Goal: Register for event/course

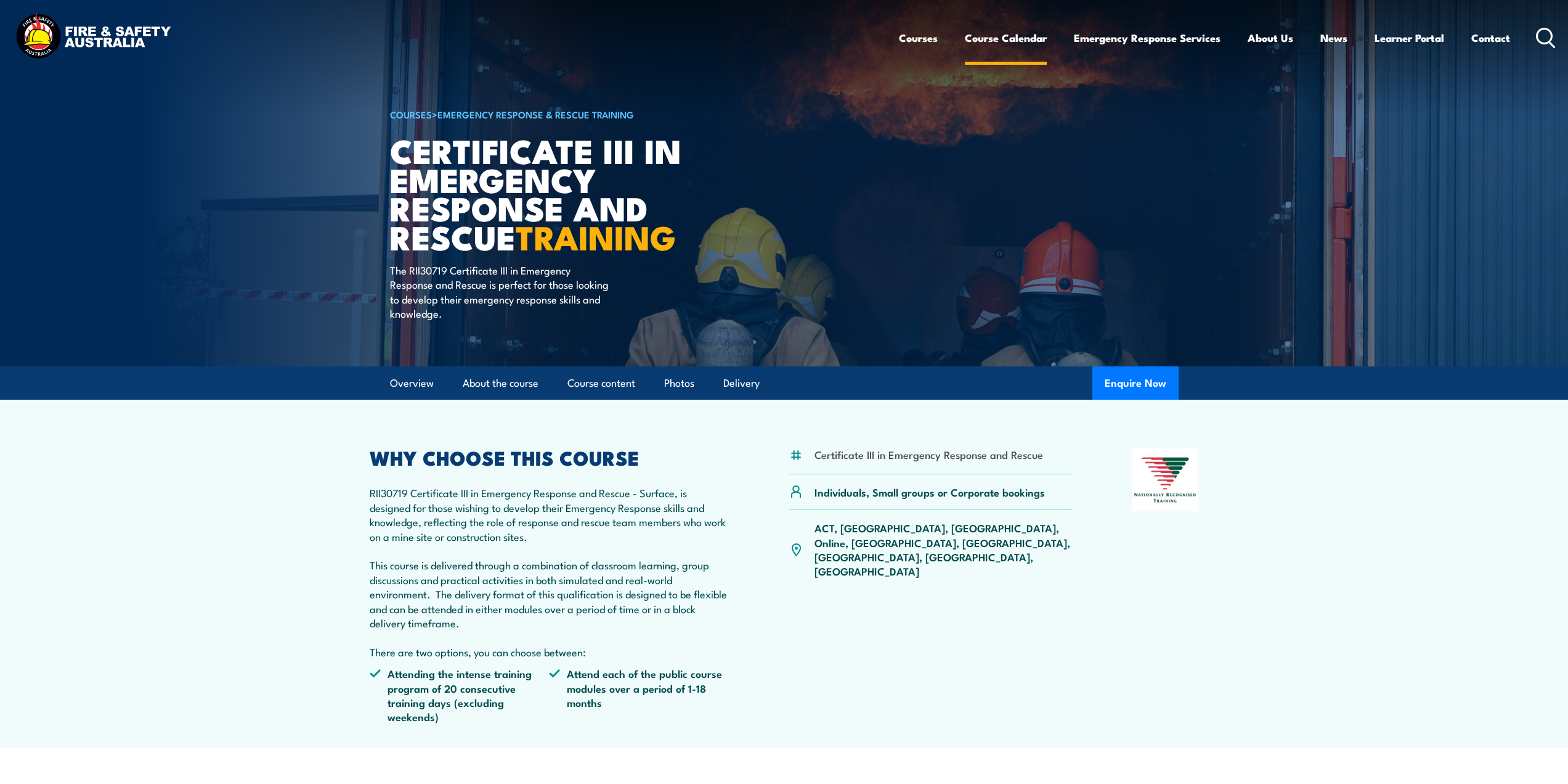
click at [1001, 36] on link "Course Calendar" at bounding box center [1006, 38] width 82 height 33
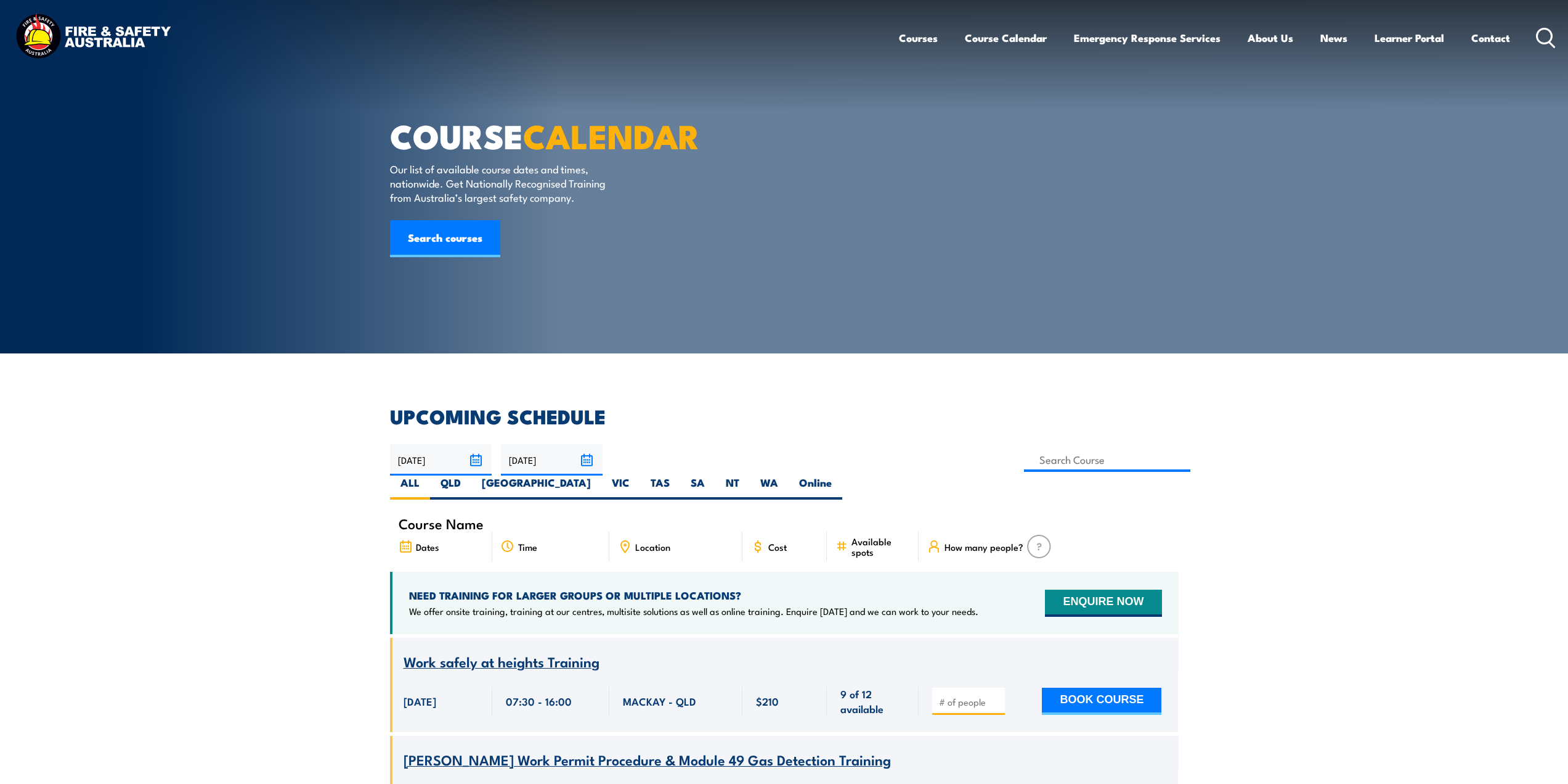
click at [789, 475] on label "WA" at bounding box center [769, 488] width 38 height 24
click at [786, 475] on input "WA" at bounding box center [782, 479] width 8 height 8
radio input "true"
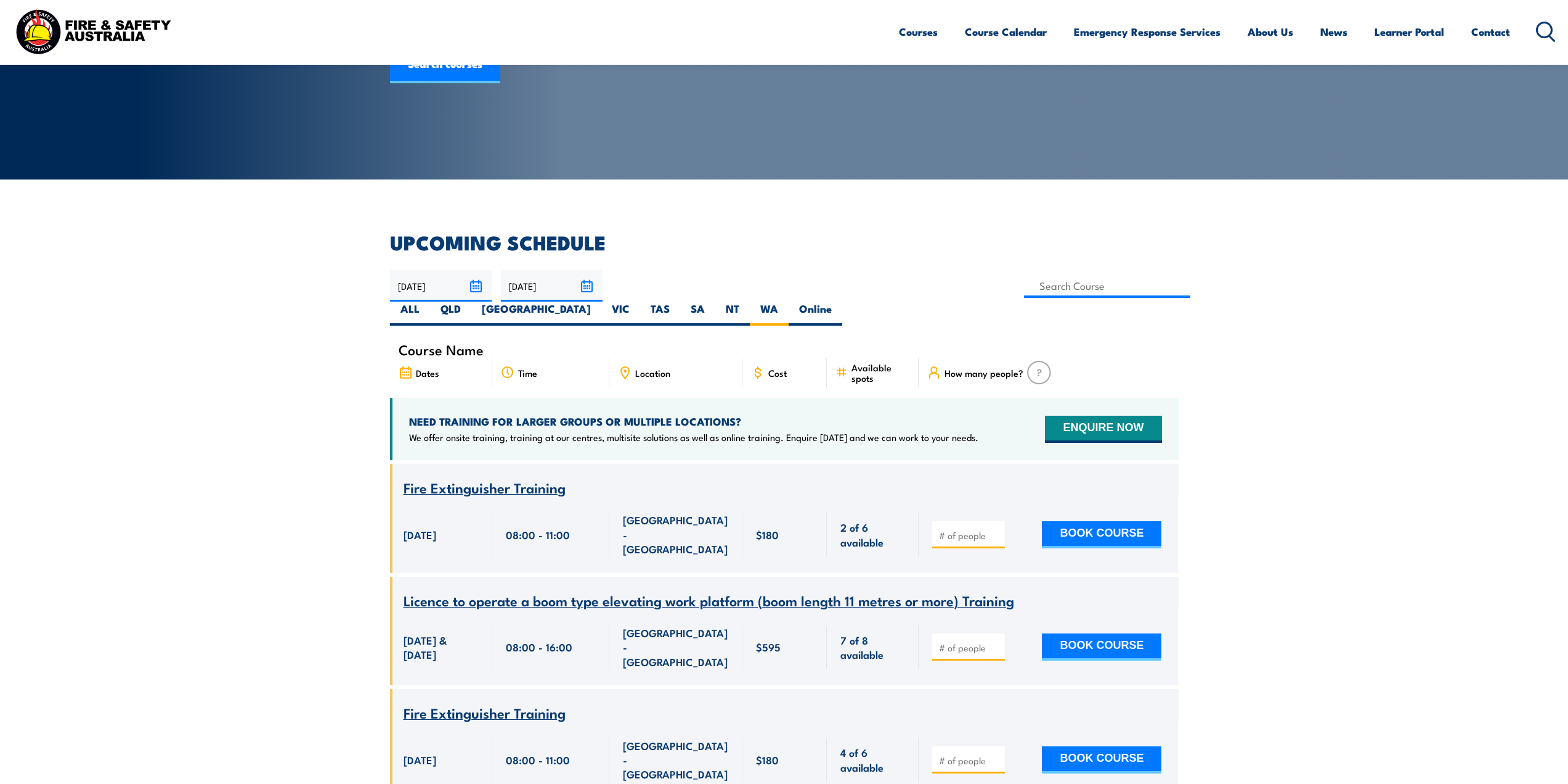
scroll to position [185, 0]
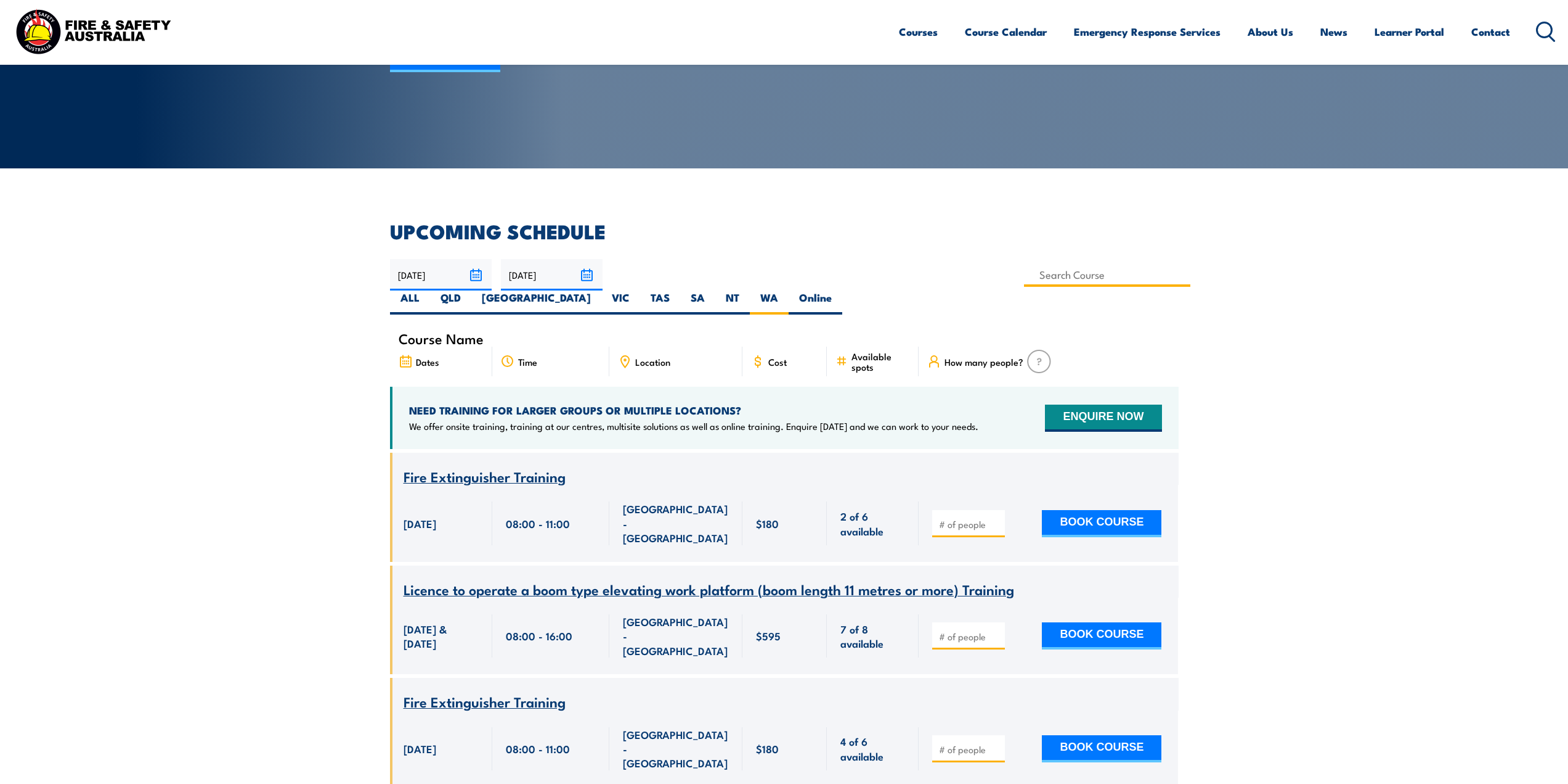
click at [1024, 270] on input at bounding box center [1108, 275] width 167 height 24
type input "Certificate III in Emergency Response and Rescue RII30719"
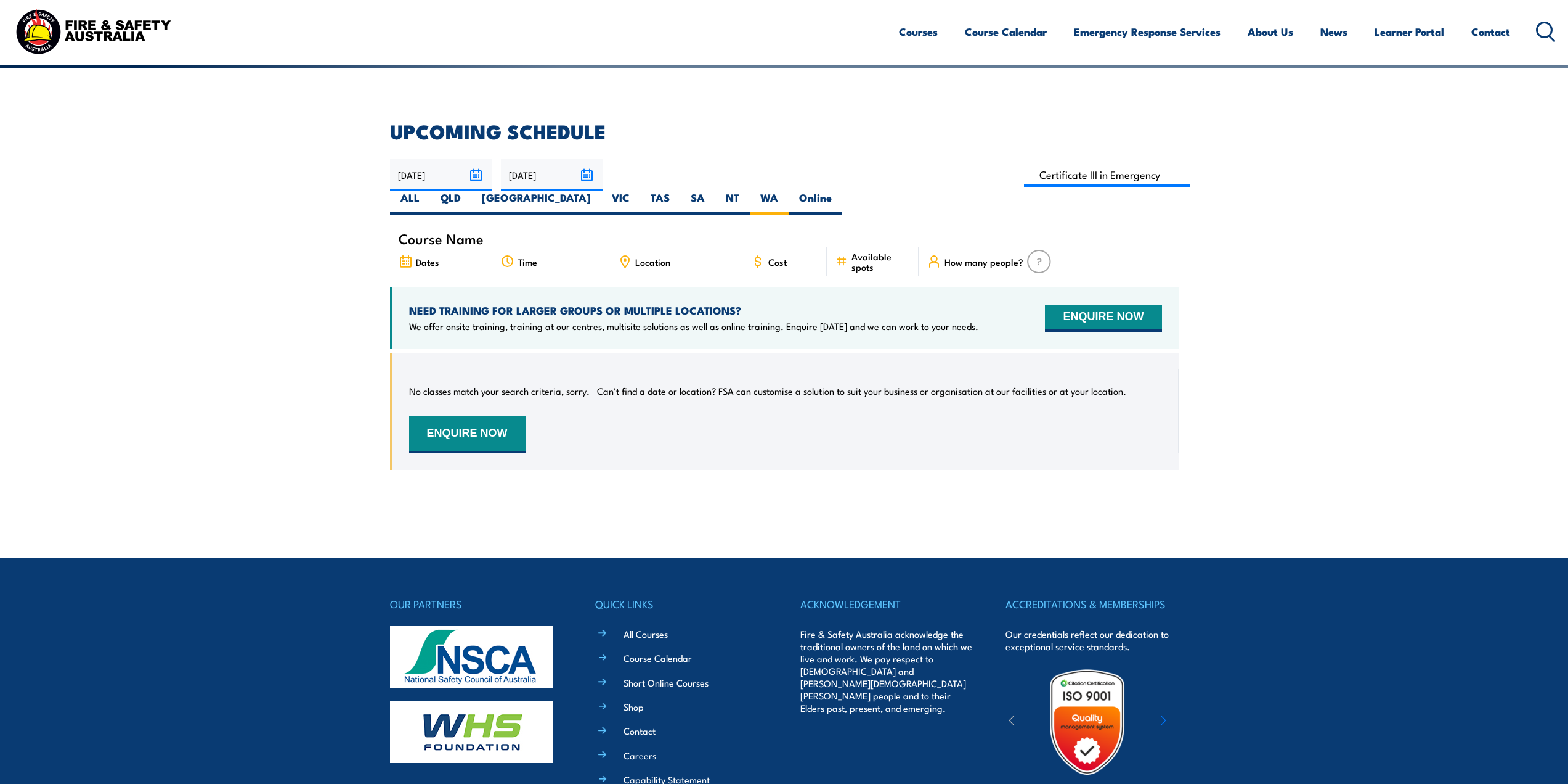
scroll to position [283, 0]
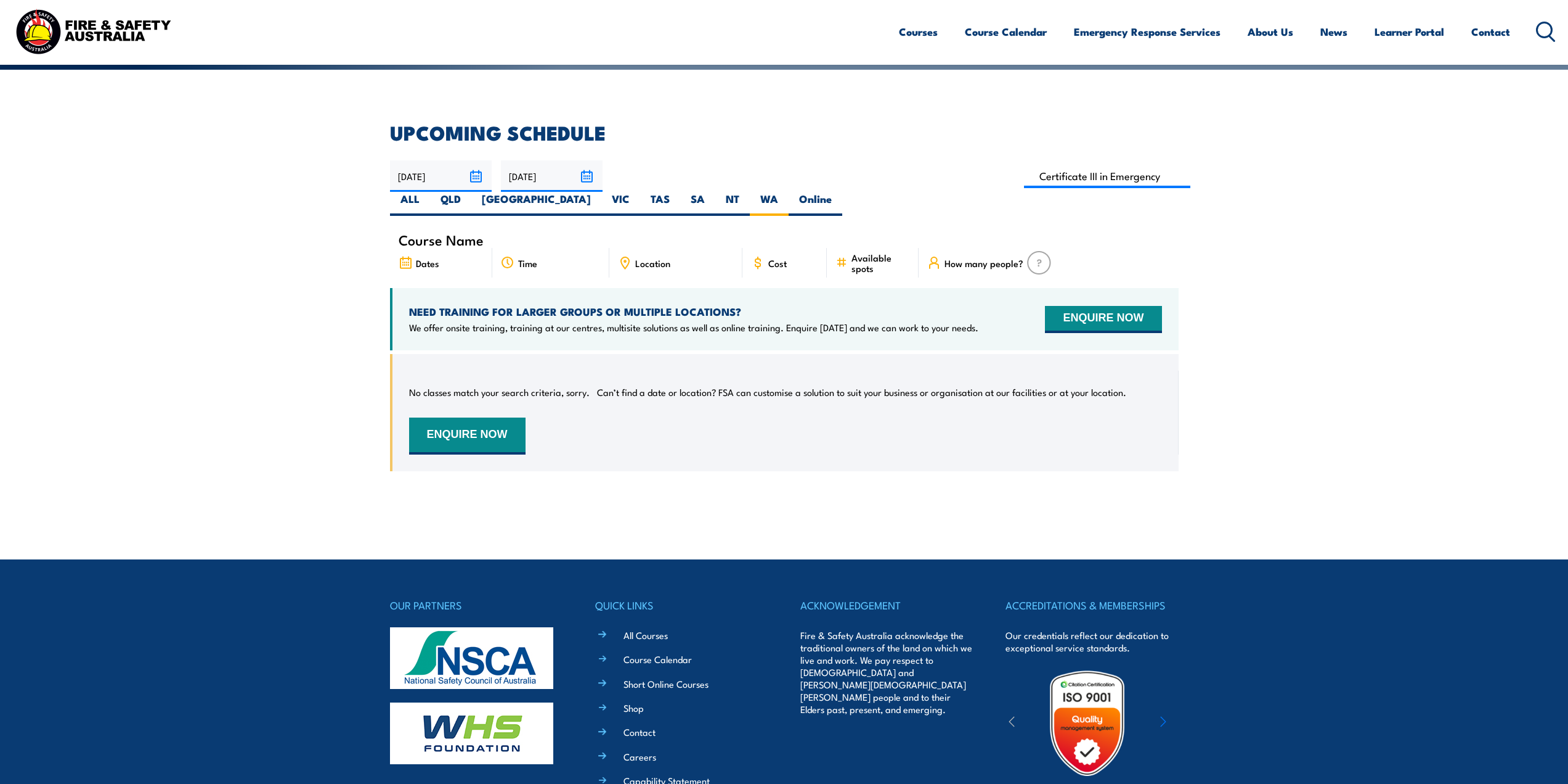
click at [592, 176] on input "25/10/2025" at bounding box center [552, 176] width 101 height 32
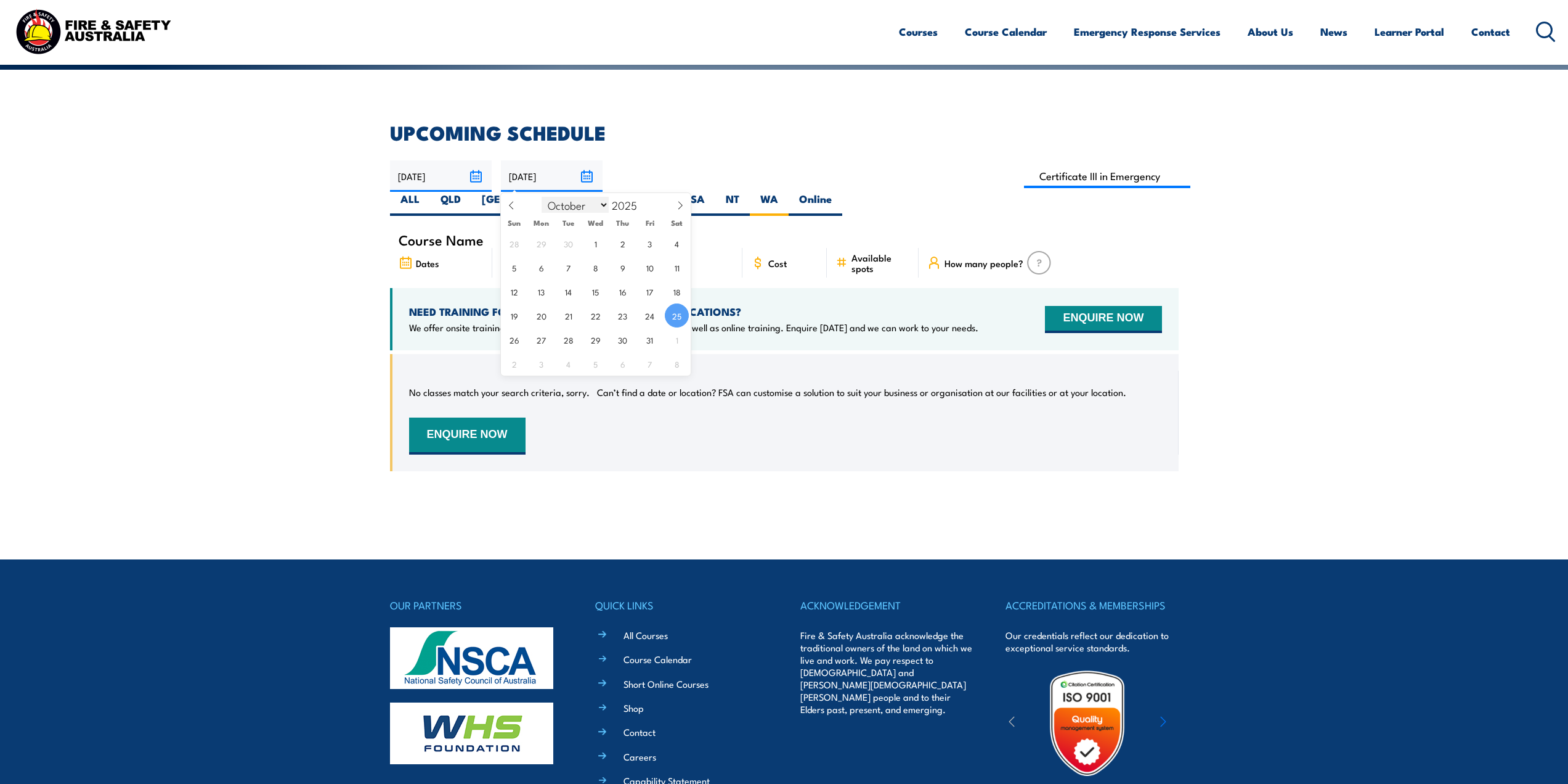
click at [604, 200] on select "January February March April May June July August September October November De…" at bounding box center [575, 204] width 67 height 16
select select "10"
click at [543, 197] on select "January February March April May June July August September October November De…" at bounding box center [575, 204] width 67 height 16
click at [599, 270] on span "5" at bounding box center [596, 267] width 24 height 24
type input "[DATE]"
